Goal: Check status: Check status

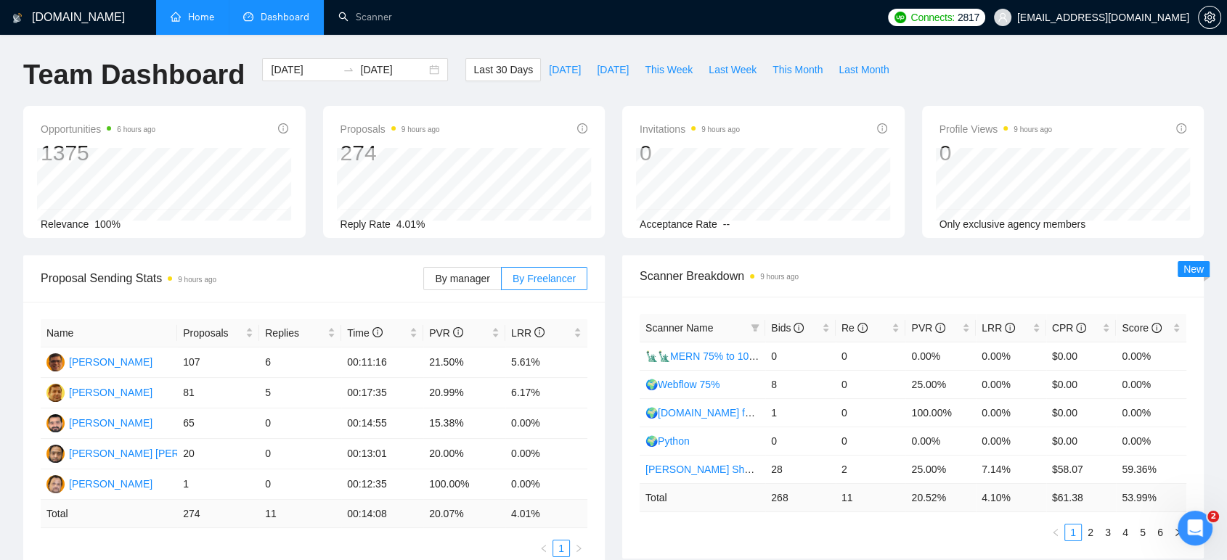
click at [179, 17] on link "Home" at bounding box center [193, 17] width 44 height 12
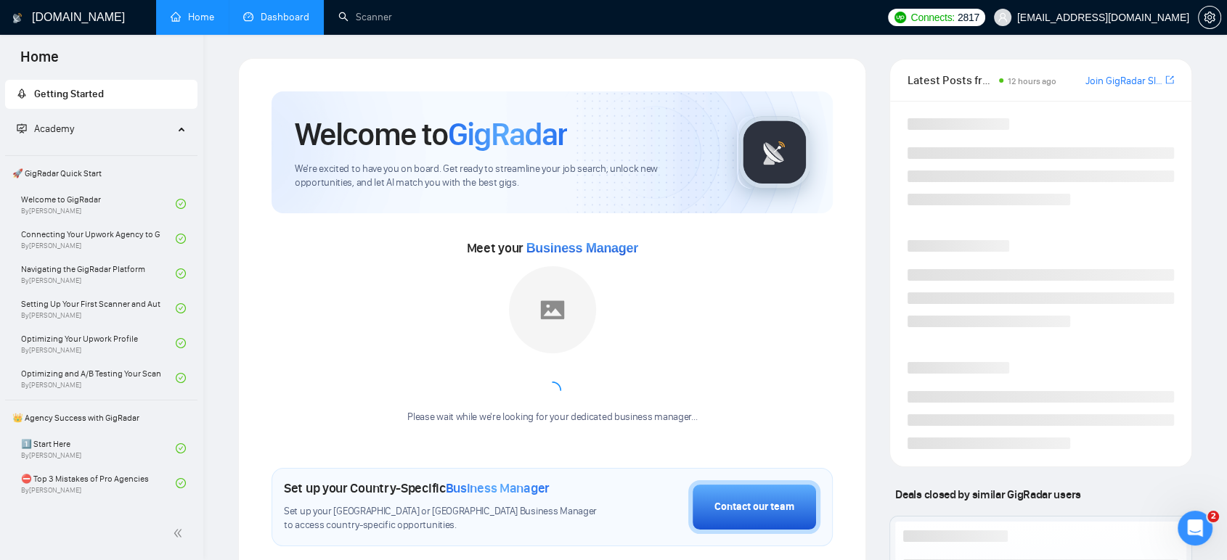
click at [284, 20] on link "Dashboard" at bounding box center [276, 17] width 66 height 12
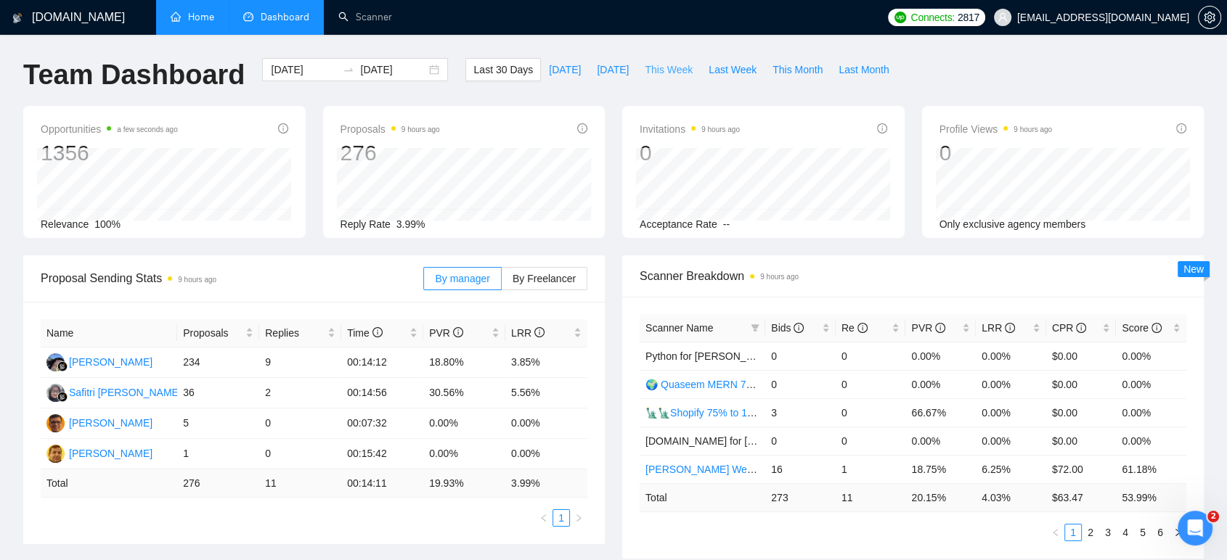
click at [662, 75] on span "This Week" at bounding box center [669, 70] width 48 height 16
type input "[DATE]"
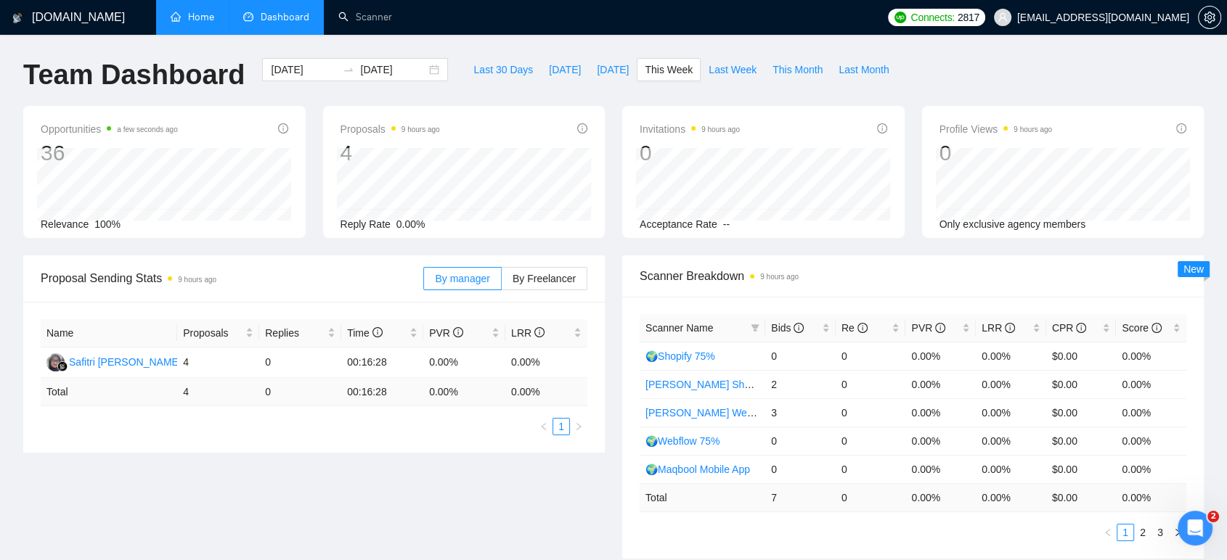
scroll to position [81, 0]
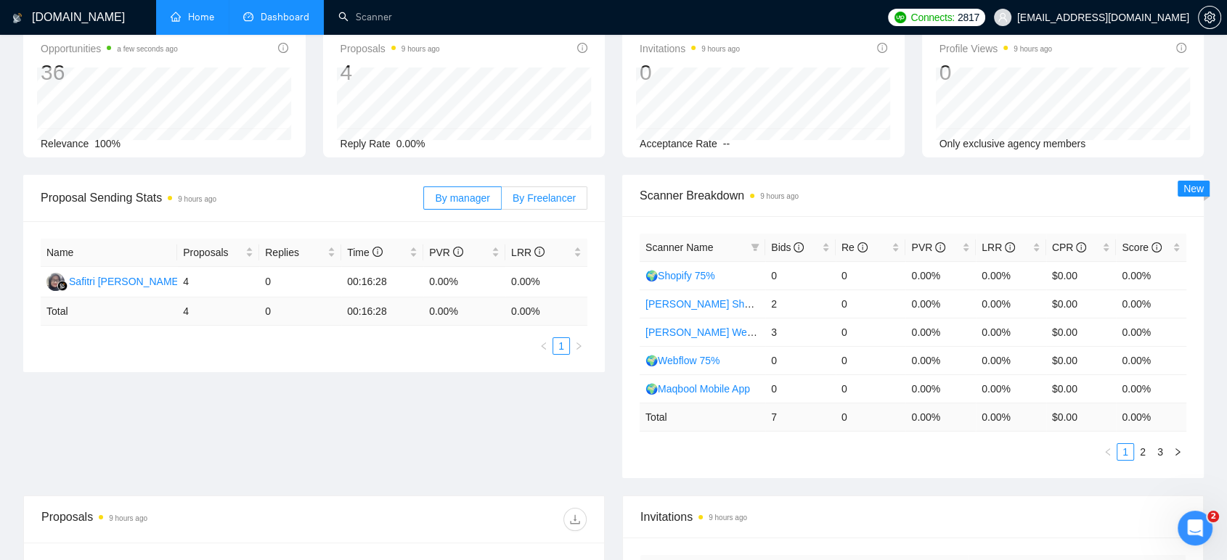
click at [563, 197] on span "By Freelancer" at bounding box center [544, 198] width 63 height 12
click at [502, 202] on input "By Freelancer" at bounding box center [502, 202] width 0 height 0
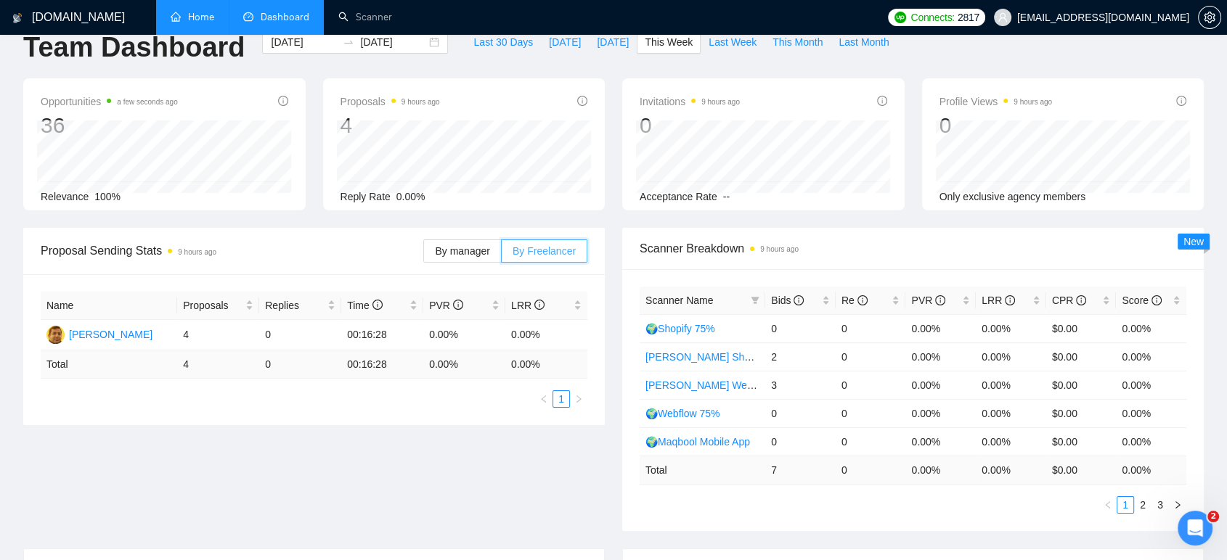
scroll to position [0, 0]
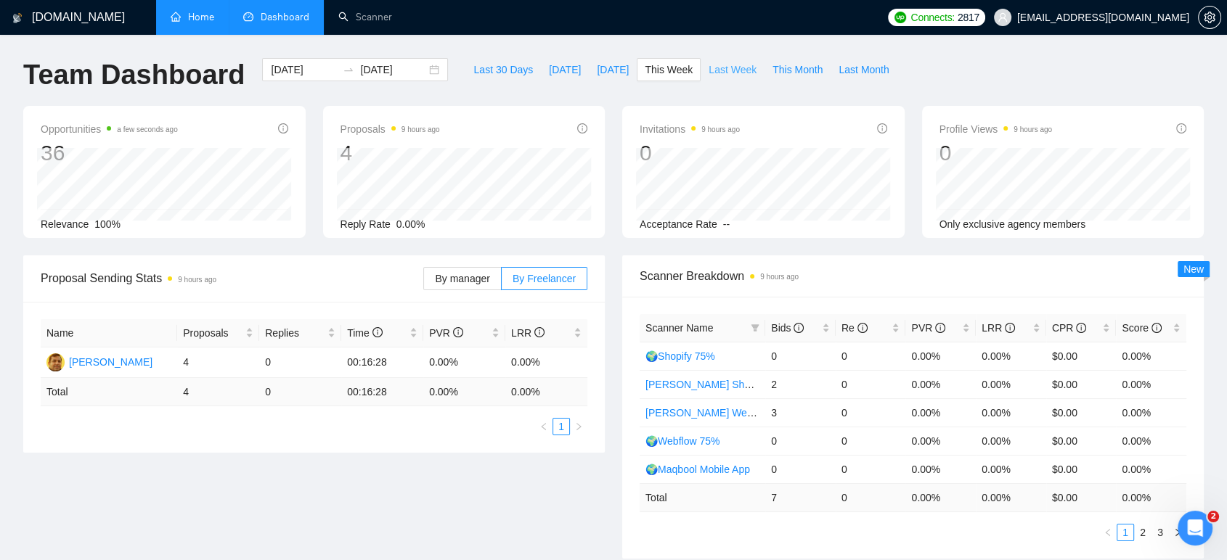
click at [712, 70] on span "Last Week" at bounding box center [733, 70] width 48 height 16
type input "[DATE]"
